Goal: Task Accomplishment & Management: Use online tool/utility

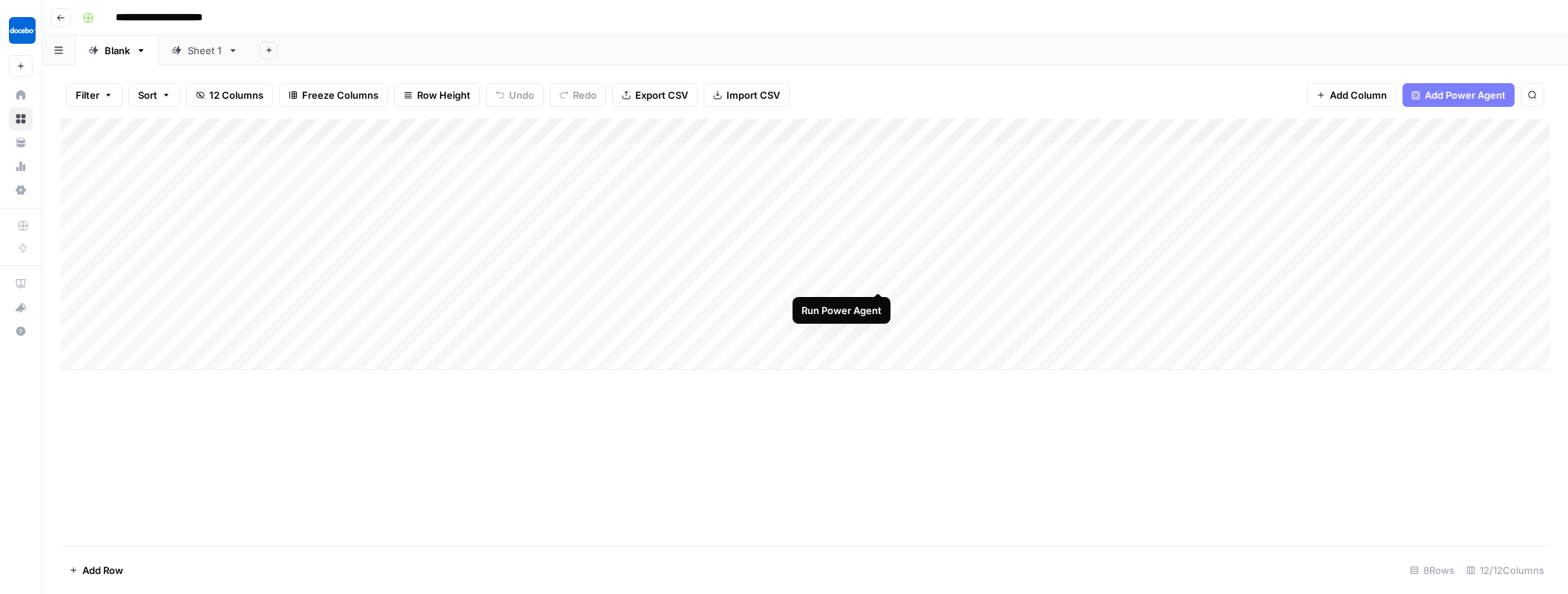
click at [882, 276] on div "Add Column" at bounding box center [805, 244] width 1491 height 251
